Goal: Information Seeking & Learning: Check status

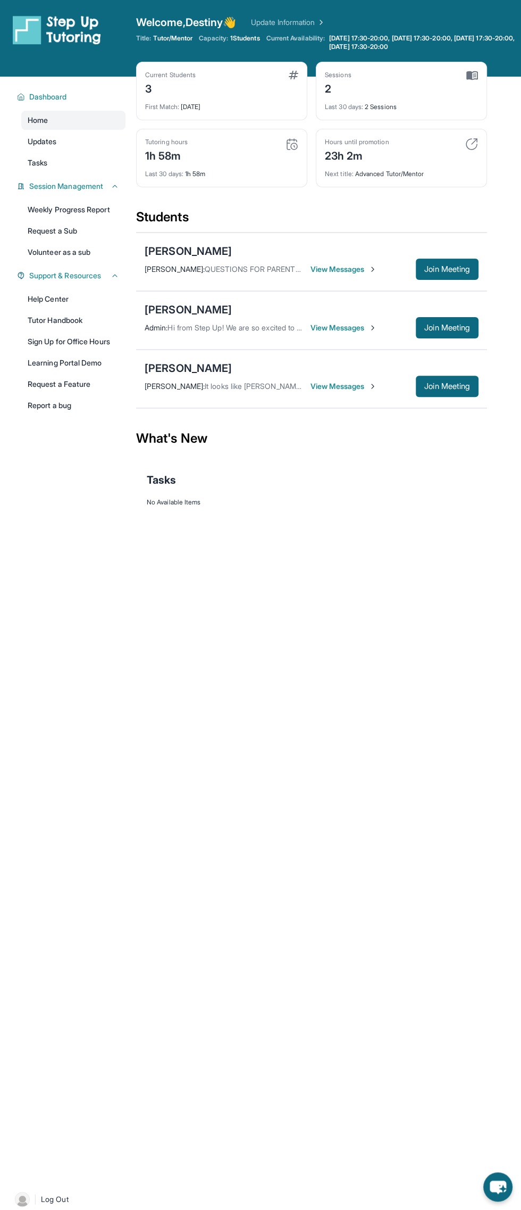
click at [352, 324] on span "View Messages" at bounding box center [344, 327] width 66 height 11
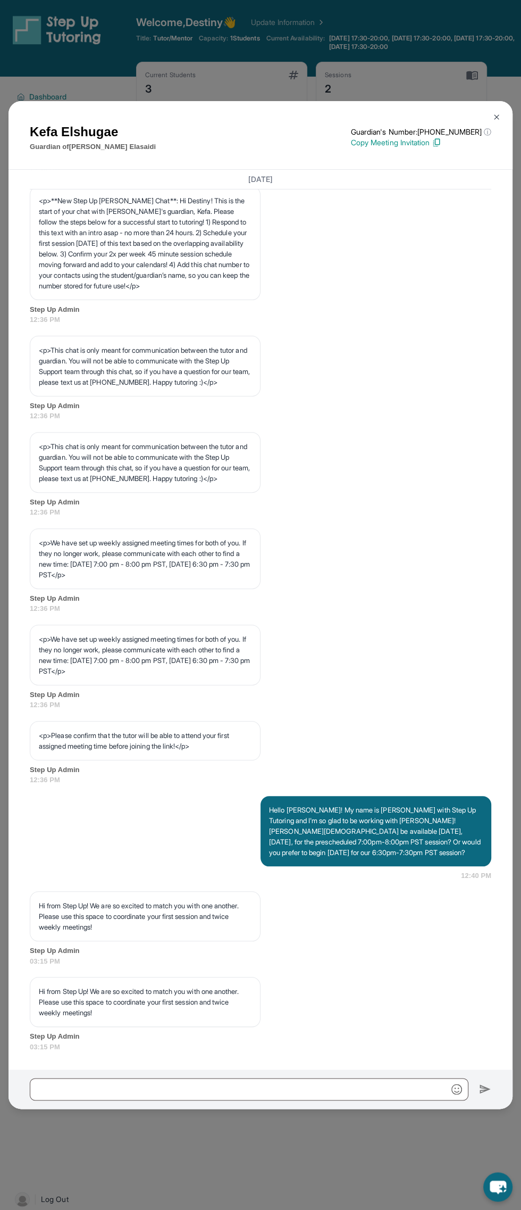
scroll to position [179, 0]
click at [498, 103] on div "[PERSON_NAME] Guardian of [PERSON_NAME] Guardian's Number: [PHONE_NUMBER] ⓘ Thi…" at bounding box center [261, 135] width 504 height 69
click at [497, 112] on button at bounding box center [496, 116] width 21 height 21
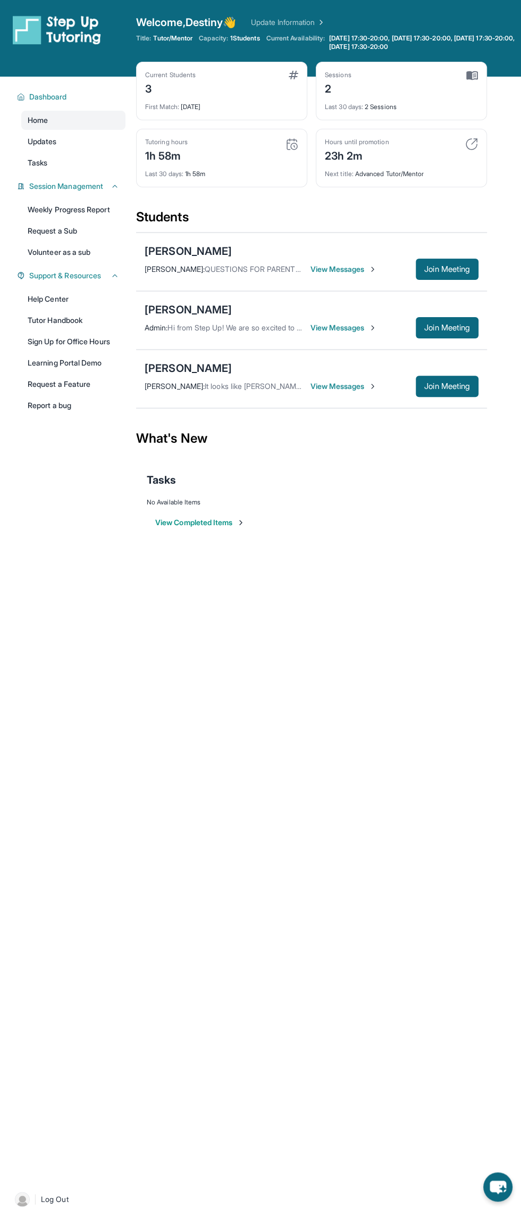
click at [360, 381] on span "View Messages" at bounding box center [344, 386] width 66 height 11
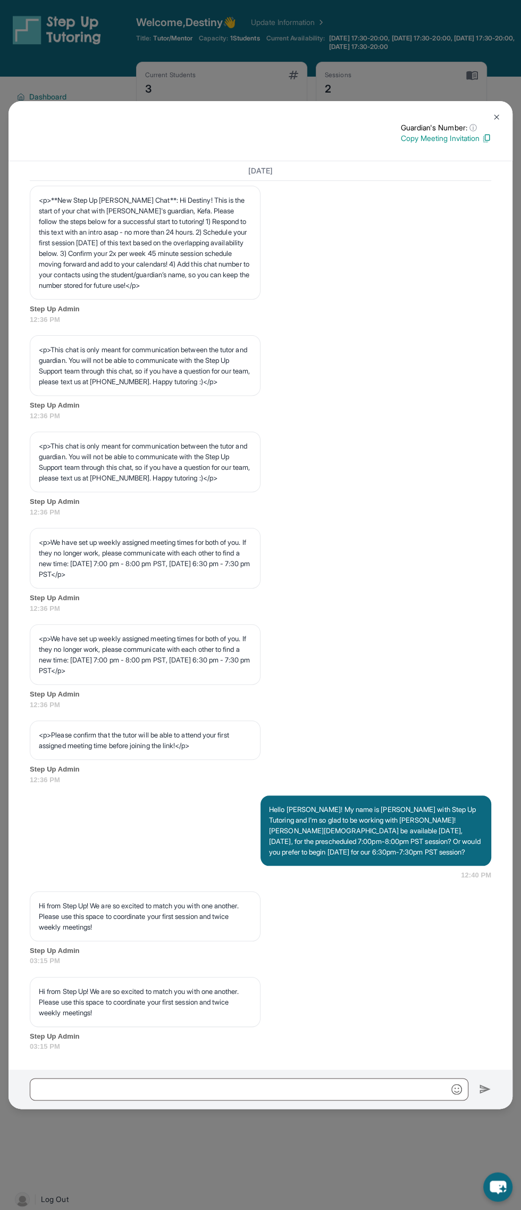
scroll to position [171, 0]
click at [454, 76] on div "Guardian's Number: ⓘ This isn't the guardian's real number — it's a private for…" at bounding box center [260, 605] width 521 height 1210
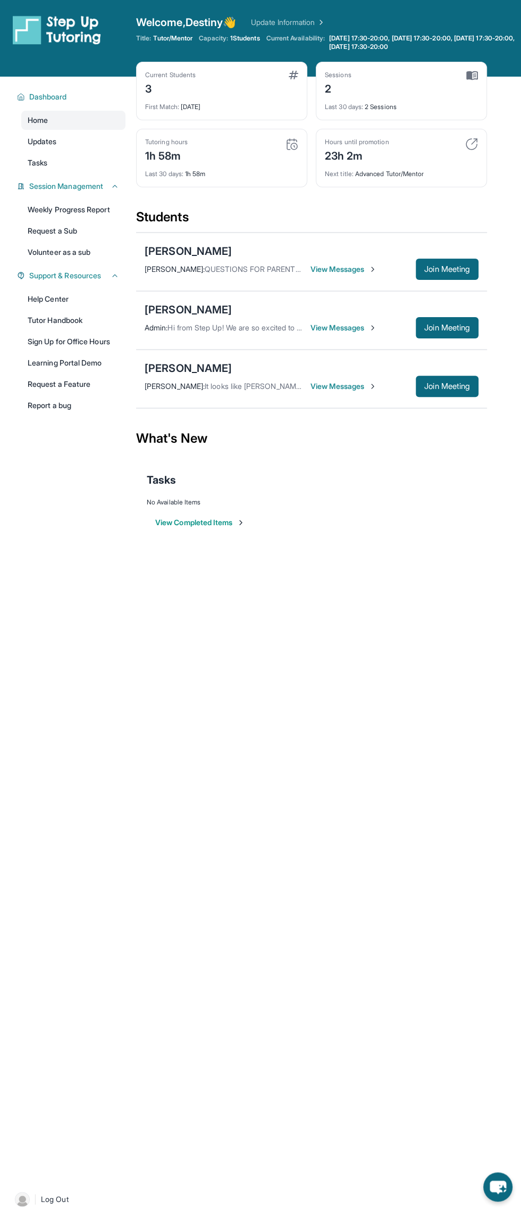
click at [484, 97] on div "Sessions 2 Last 30 days : 2 Sessions" at bounding box center [401, 91] width 171 height 59
click at [358, 385] on span "View Messages" at bounding box center [344, 386] width 66 height 11
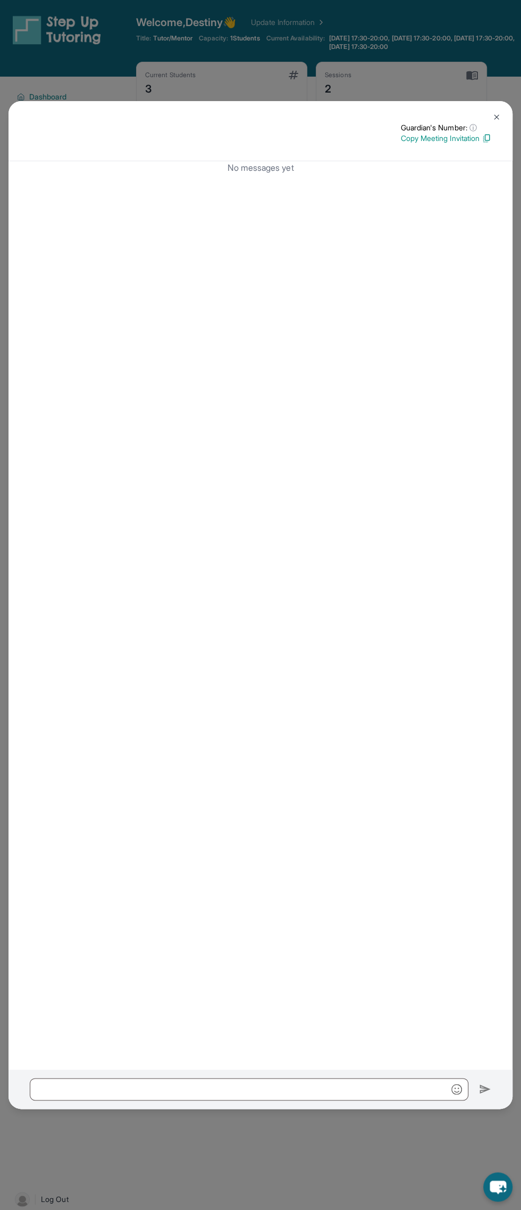
click at [497, 117] on img at bounding box center [497, 117] width 9 height 9
